Goal: Task Accomplishment & Management: Complete application form

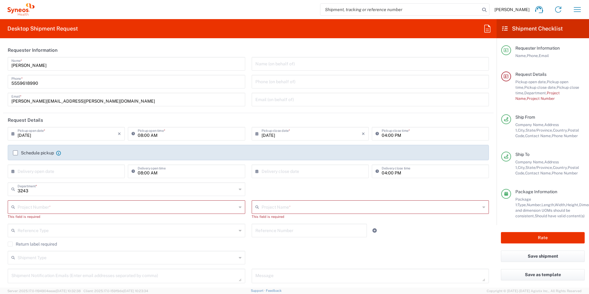
scroll to position [31, 0]
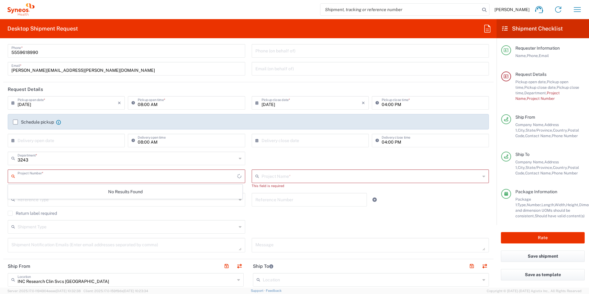
click at [61, 177] on input "text" at bounding box center [128, 175] width 220 height 11
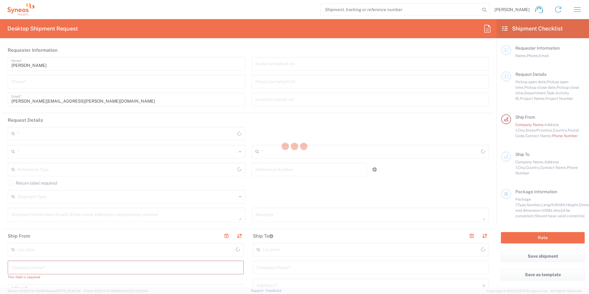
type input "3243"
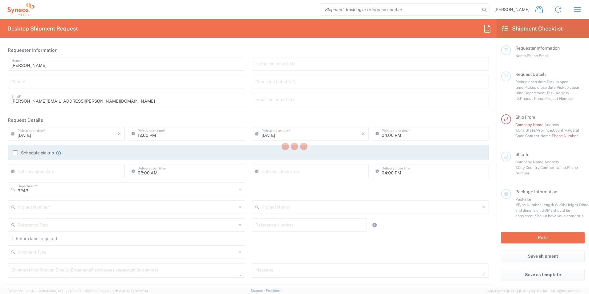
type input "Mexico State"
type input "Mexico"
type input "INC Research Clin Svcs Mexico"
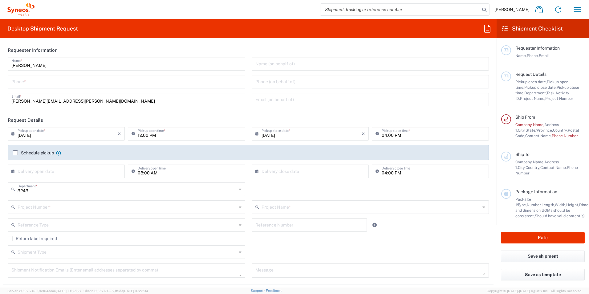
drag, startPoint x: 46, startPoint y: 78, endPoint x: 36, endPoint y: 83, distance: 11.1
click at [46, 78] on input "tel" at bounding box center [126, 81] width 230 height 11
type input "5559618990"
type input "INC Research Clin Svcs [GEOGRAPHIC_DATA]"
type input "5559618990"
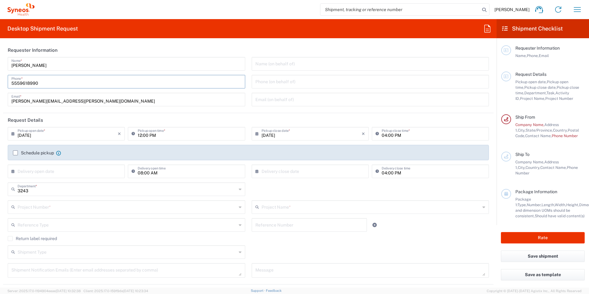
type input "Safety Full Service - FSO"
type input "[PERSON_NAME] 309 interior 128"
type input "[PERSON_NAME] Real Residencial, Candiles, Corregidora"
type input "Queretaro"
type input "Querétaro"
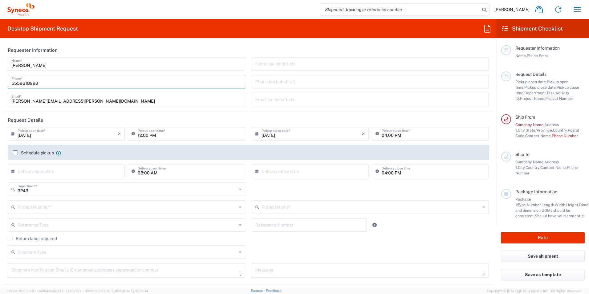
type input "[GEOGRAPHIC_DATA]"
type input "76903"
type input "[PERSON_NAME]"
type input "5559618990"
type input "[PERSON_NAME][EMAIL_ADDRESS][PERSON_NAME][DOMAIN_NAME]"
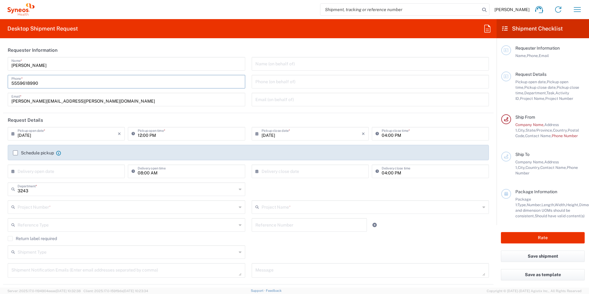
type input "Envelope"
type input "1"
type input "9.5"
type input "12.5"
type input "0.25"
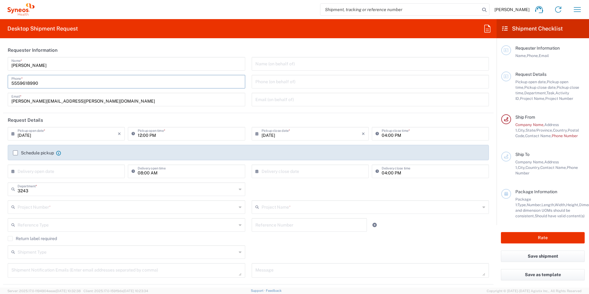
type input "0.45"
type input "kgs"
click at [6, 119] on header "Request Details" at bounding box center [248, 120] width 491 height 14
click at [255, 121] on header "Request Details" at bounding box center [248, 120] width 491 height 14
click at [221, 121] on header "Request Details" at bounding box center [248, 120] width 491 height 14
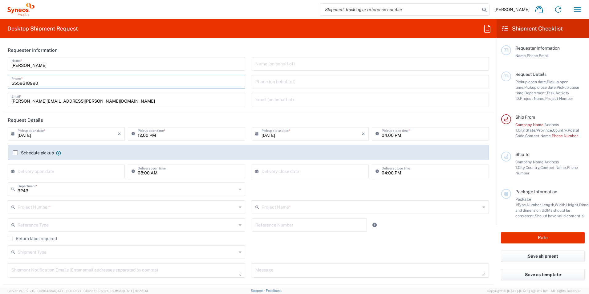
click at [227, 118] on header "Request Details" at bounding box center [248, 120] width 491 height 14
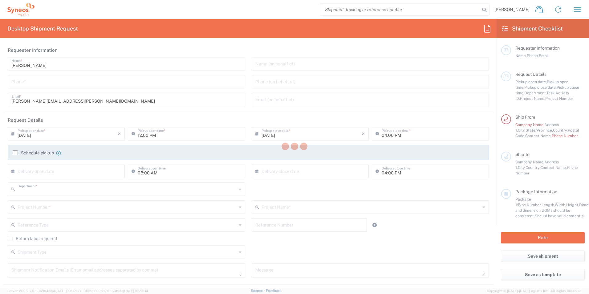
type input "3243"
type input "[GEOGRAPHIC_DATA]"
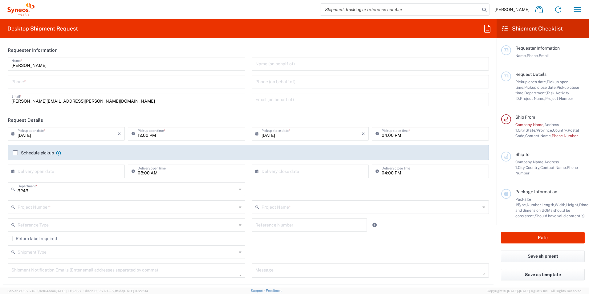
type input "INC Research Clin Svcs [GEOGRAPHIC_DATA]"
click at [30, 82] on input "tel" at bounding box center [126, 81] width 230 height 11
type input "5559618990"
type input "INC Research Clin Svcs [GEOGRAPHIC_DATA]"
type input "5559618990"
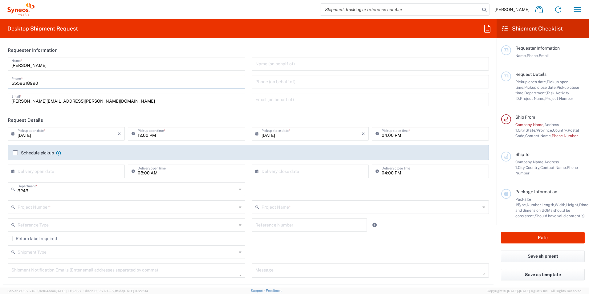
type input "Safety Full Service - FSO"
type input "[PERSON_NAME] 309 interior 128"
type input "[PERSON_NAME] Real Residencial, Candiles, Corregidora"
type input "Queretaro"
type input "Querétaro"
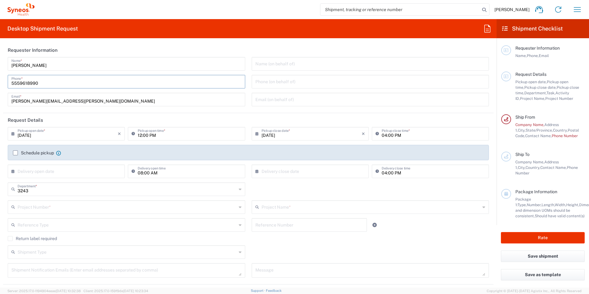
type input "[GEOGRAPHIC_DATA]"
type input "76903"
type input "[PERSON_NAME]"
type input "5559618990"
type input "[PERSON_NAME][EMAIL_ADDRESS][PERSON_NAME][DOMAIN_NAME]"
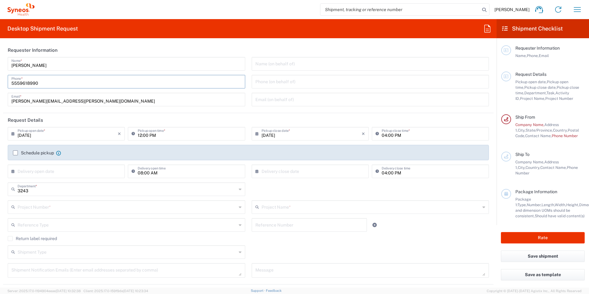
type input "Envelope"
type input "1"
type input "9.5"
type input "12.5"
type input "0.25"
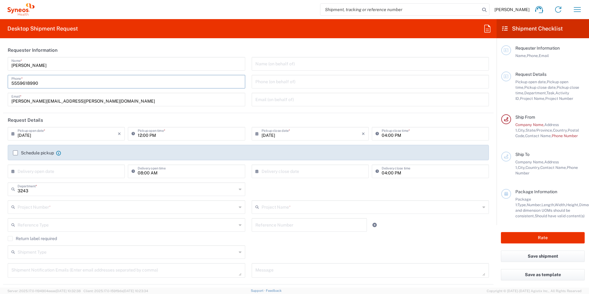
type input "0.45"
type input "kgs"
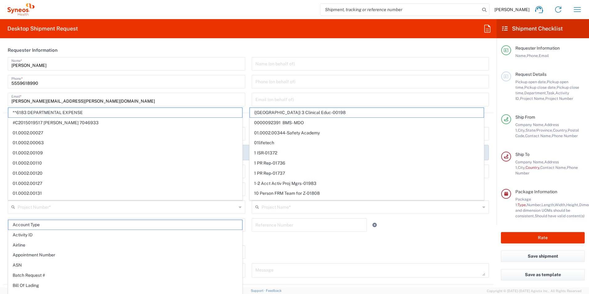
click at [237, 41] on div "Desktop Shipment Request Requester Information [PERSON_NAME] Name * [PHONE_NUMB…" at bounding box center [248, 153] width 497 height 268
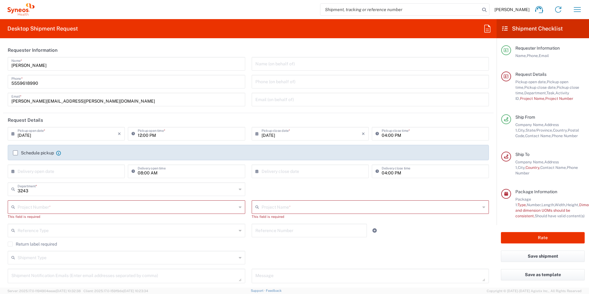
click at [289, 185] on div "3243 Department * 3243 3000 3100 3109 3110 3111 3112 3125 3130 3135 3136 3150 3…" at bounding box center [249, 191] width 488 height 18
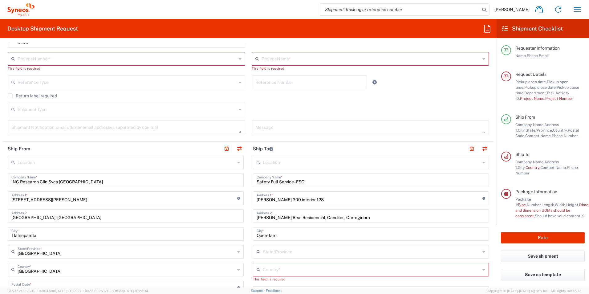
scroll to position [228, 0]
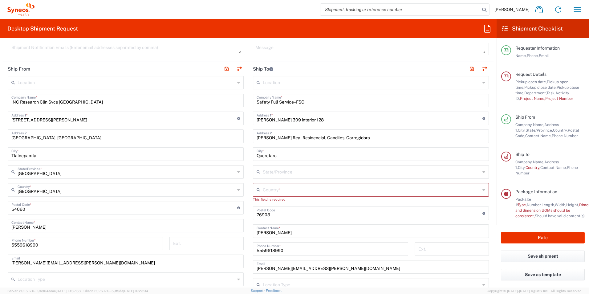
click at [282, 189] on input "text" at bounding box center [372, 189] width 218 height 11
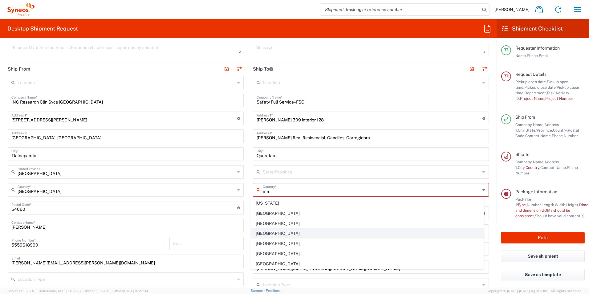
click at [260, 231] on span "[GEOGRAPHIC_DATA]" at bounding box center [368, 234] width 233 height 10
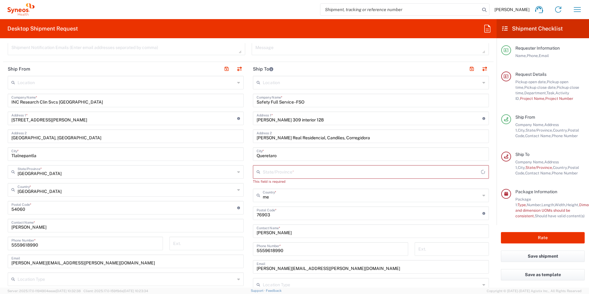
type input "[GEOGRAPHIC_DATA]"
click at [275, 171] on input "text" at bounding box center [372, 171] width 218 height 11
drag, startPoint x: 265, startPoint y: 185, endPoint x: 269, endPoint y: 182, distance: 5.5
click at [265, 185] on span "Querétaro" at bounding box center [368, 186] width 233 height 10
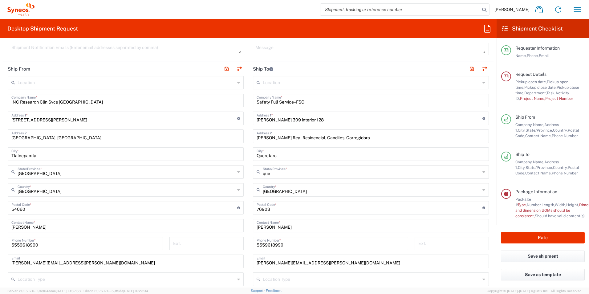
type input "Querétaro"
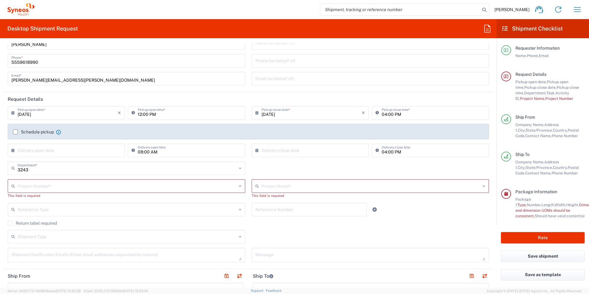
scroll to position [31, 0]
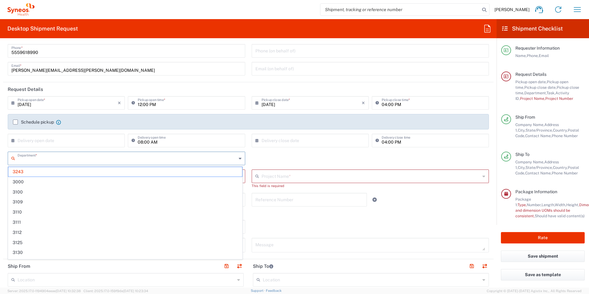
click at [37, 160] on input "text" at bounding box center [127, 158] width 219 height 11
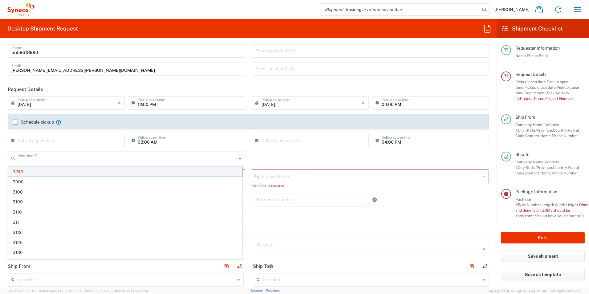
click at [22, 171] on span "3243" at bounding box center [125, 172] width 234 height 10
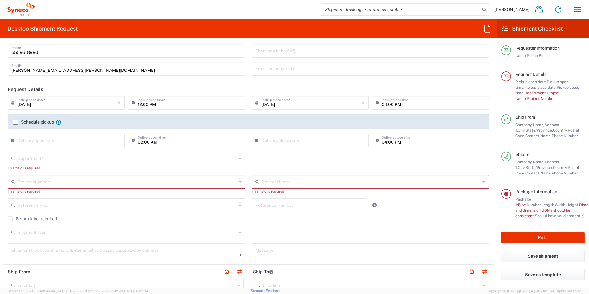
click at [174, 158] on input "text" at bounding box center [127, 158] width 219 height 11
click at [94, 158] on input "text" at bounding box center [127, 158] width 219 height 11
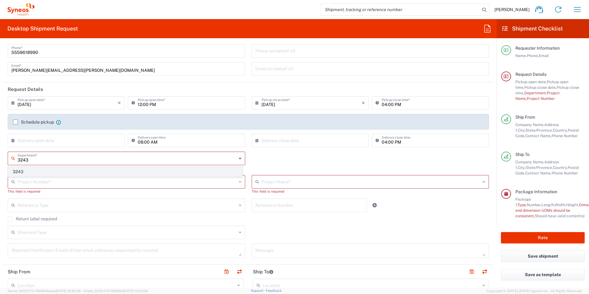
type input "3243"
click at [31, 170] on span "3243" at bounding box center [125, 172] width 234 height 10
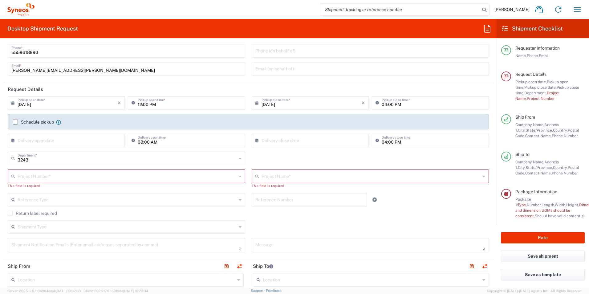
click at [282, 160] on div "3243 Department * 3243" at bounding box center [249, 161] width 488 height 18
click at [282, 161] on div "3243 Department * 3243" at bounding box center [249, 161] width 488 height 18
drag, startPoint x: 71, startPoint y: 178, endPoint x: 59, endPoint y: 176, distance: 11.2
click at [71, 178] on input "text" at bounding box center [127, 175] width 219 height 11
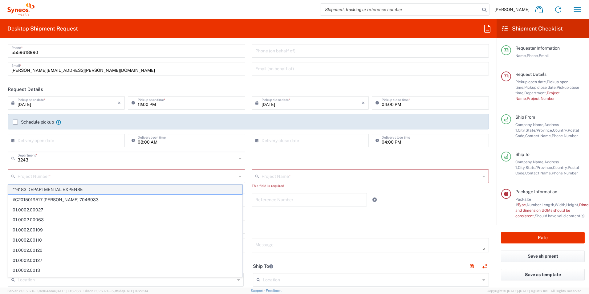
click at [62, 190] on span "**6183 DEPARTMENTAL EXPENSE" at bounding box center [125, 190] width 234 height 10
type input "**6183 DEPARTMENTAL EXPENSE"
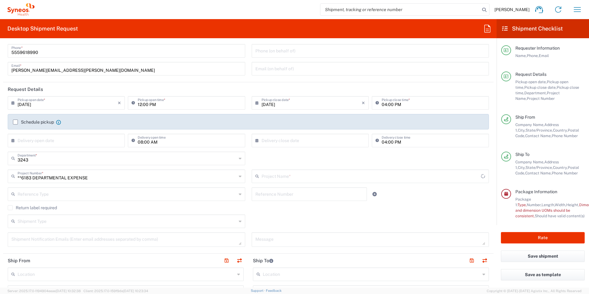
type input "6183"
click at [291, 156] on div "3243 Department * 3243" at bounding box center [249, 161] width 488 height 18
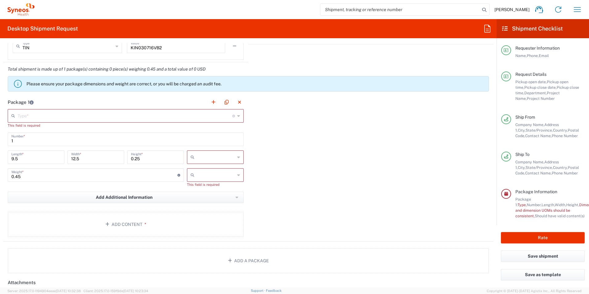
scroll to position [528, 0]
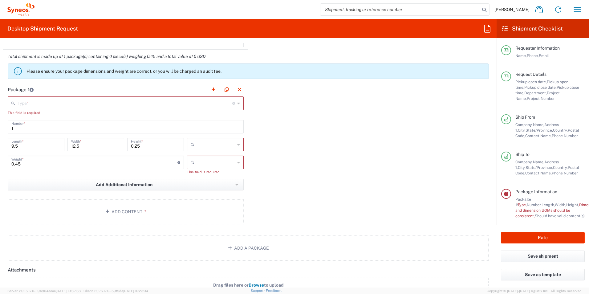
click at [43, 103] on input "text" at bounding box center [125, 102] width 215 height 11
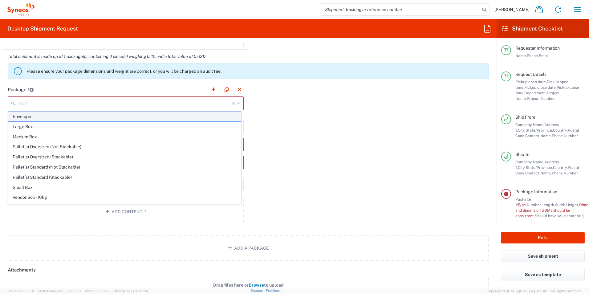
click at [32, 115] on span "Envelope" at bounding box center [124, 117] width 233 height 10
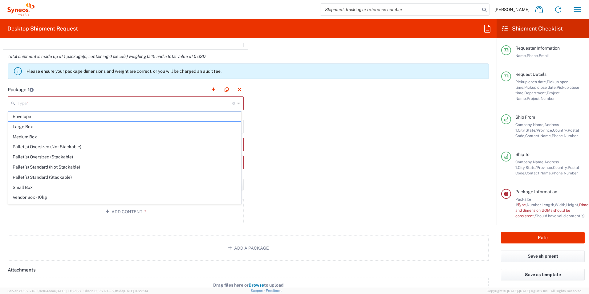
type input "Envelope"
type input "in"
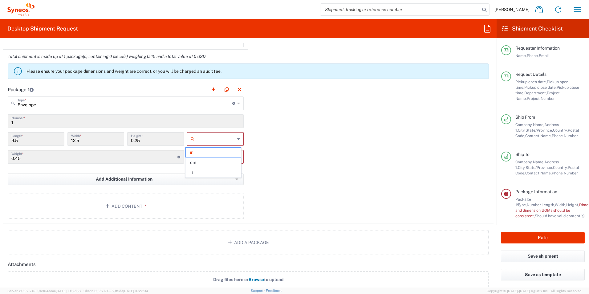
click at [229, 144] on input "text" at bounding box center [216, 139] width 38 height 10
click at [202, 165] on span "cm" at bounding box center [213, 163] width 55 height 10
type input "24.13"
type input "31.75"
type input "0.64"
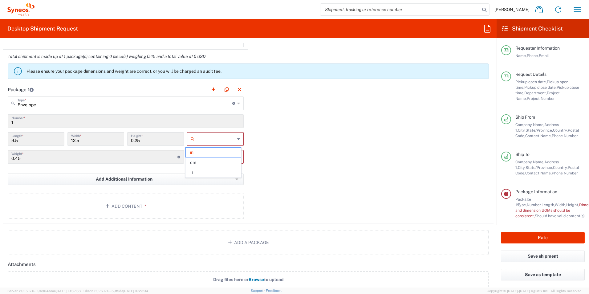
type input "cm"
click at [215, 157] on input "text" at bounding box center [216, 157] width 38 height 10
click at [199, 171] on span "kgs" at bounding box center [213, 171] width 55 height 10
type input "kgs"
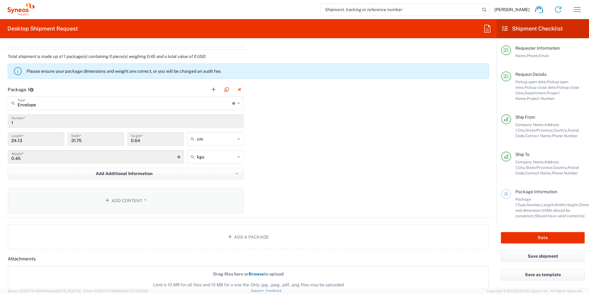
click at [130, 201] on button "Add Content *" at bounding box center [126, 200] width 236 height 25
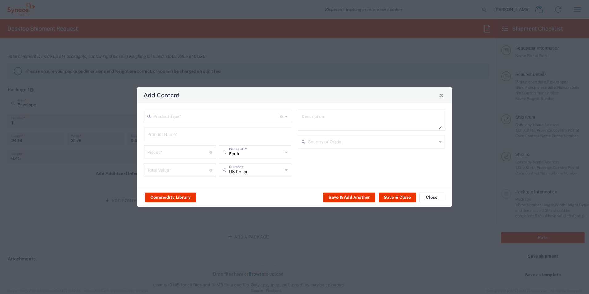
click at [248, 120] on input "text" at bounding box center [217, 116] width 127 height 11
click at [174, 131] on span "Documents" at bounding box center [217, 130] width 147 height 10
type input "Documents"
type input "1"
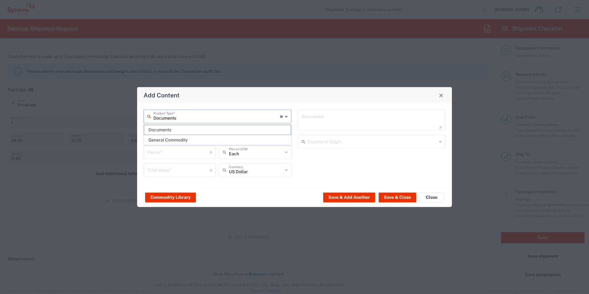
type input "1"
type textarea "Documents"
click at [228, 149] on icon at bounding box center [226, 152] width 6 height 10
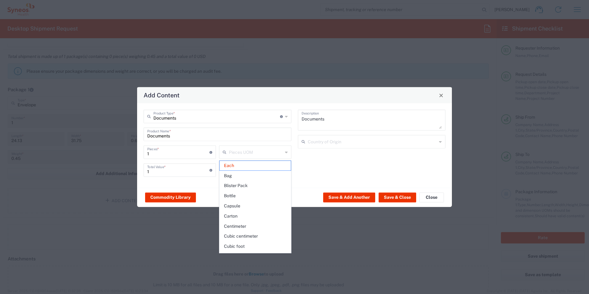
click at [320, 160] on div "Documents Description Country of Origin" at bounding box center [372, 146] width 154 height 72
type input "Each"
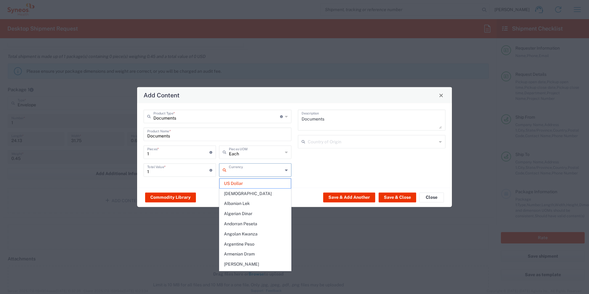
click at [258, 174] on input "text" at bounding box center [256, 169] width 54 height 11
click at [251, 174] on input "text" at bounding box center [256, 169] width 54 height 11
click at [243, 191] on span "Mexican Peso" at bounding box center [255, 194] width 71 height 10
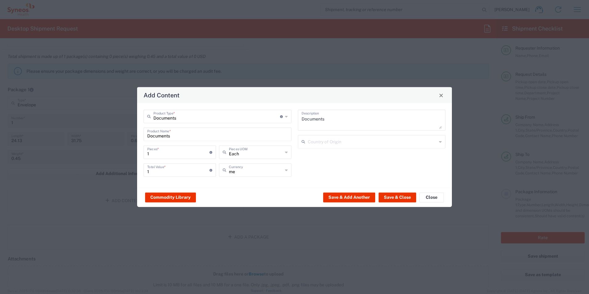
type input "Mexican Peso"
click at [402, 196] on button "Save & Close" at bounding box center [398, 197] width 38 height 10
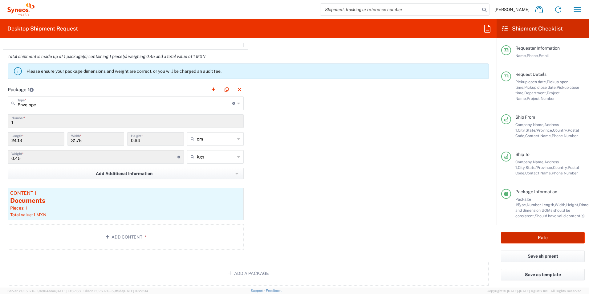
click at [553, 236] on button "Rate" at bounding box center [543, 237] width 84 height 11
type input "**6183 DEPARTMENTAL EXPENSE"
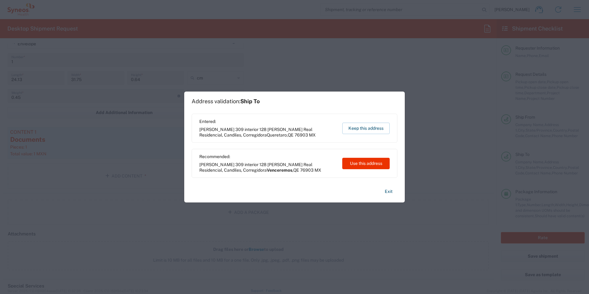
scroll to position [598, 0]
click at [364, 128] on button "Keep this address" at bounding box center [365, 128] width 47 height 11
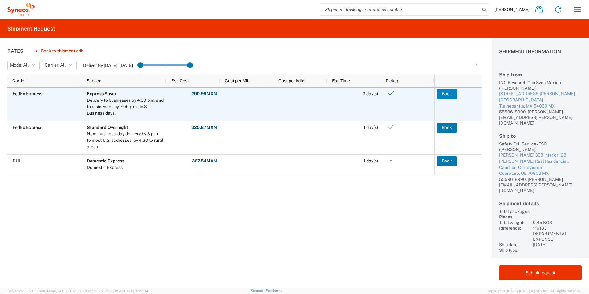
click at [449, 94] on button "Book" at bounding box center [447, 94] width 21 height 10
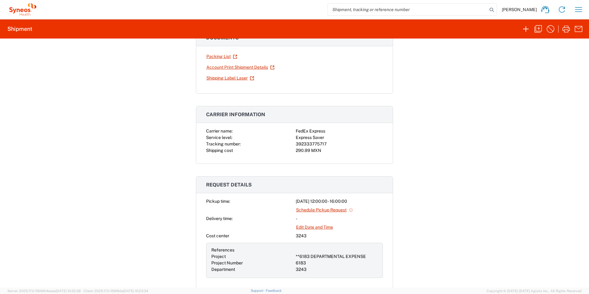
scroll to position [62, 0]
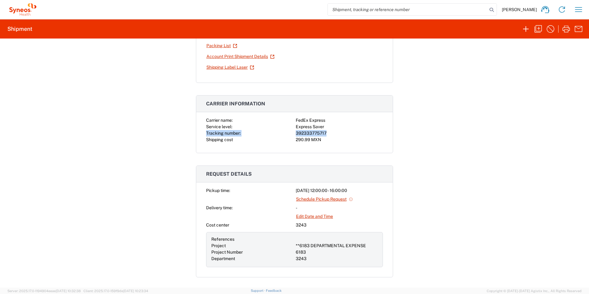
drag, startPoint x: 204, startPoint y: 133, endPoint x: 329, endPoint y: 133, distance: 124.2
click at [329, 133] on div "Carrier name: FedEx Express Service level: Express Saver Tracking number: 39233…" at bounding box center [294, 130] width 177 height 26
click at [413, 161] on div "Shipment 56553764 Google Maps Documents Packing List Account Print Shipment Det…" at bounding box center [294, 163] width 589 height 249
drag, startPoint x: 204, startPoint y: 119, endPoint x: 328, endPoint y: 140, distance: 125.6
click at [328, 140] on div "Carrier name: FedEx Express Service level: Express Saver Tracking number: 39233…" at bounding box center [294, 130] width 177 height 26
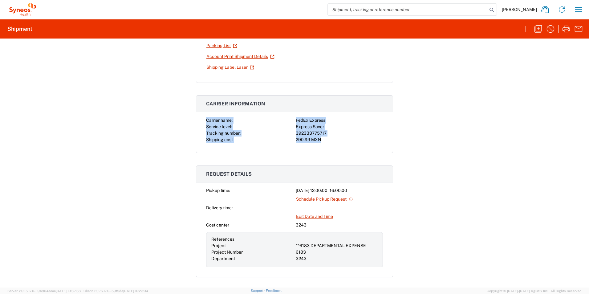
copy div "Carrier name: FedEx Express Service level: Express Saver Tracking number: 39233…"
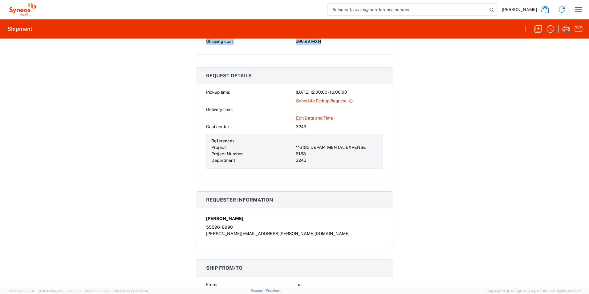
scroll to position [0, 0]
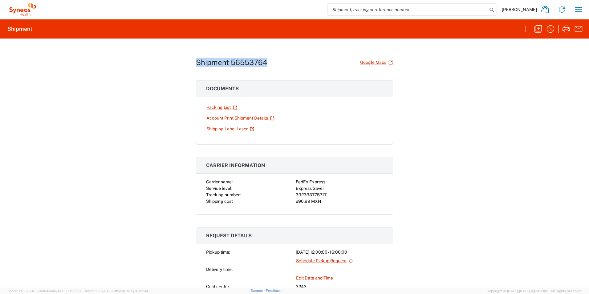
drag, startPoint x: 195, startPoint y: 62, endPoint x: 267, endPoint y: 60, distance: 72.5
click at [267, 60] on div "Shipment 56553764 Google Maps" at bounding box center [294, 62] width 197 height 11
copy h1 "Shipment 56553764"
